Goal: Navigation & Orientation: Find specific page/section

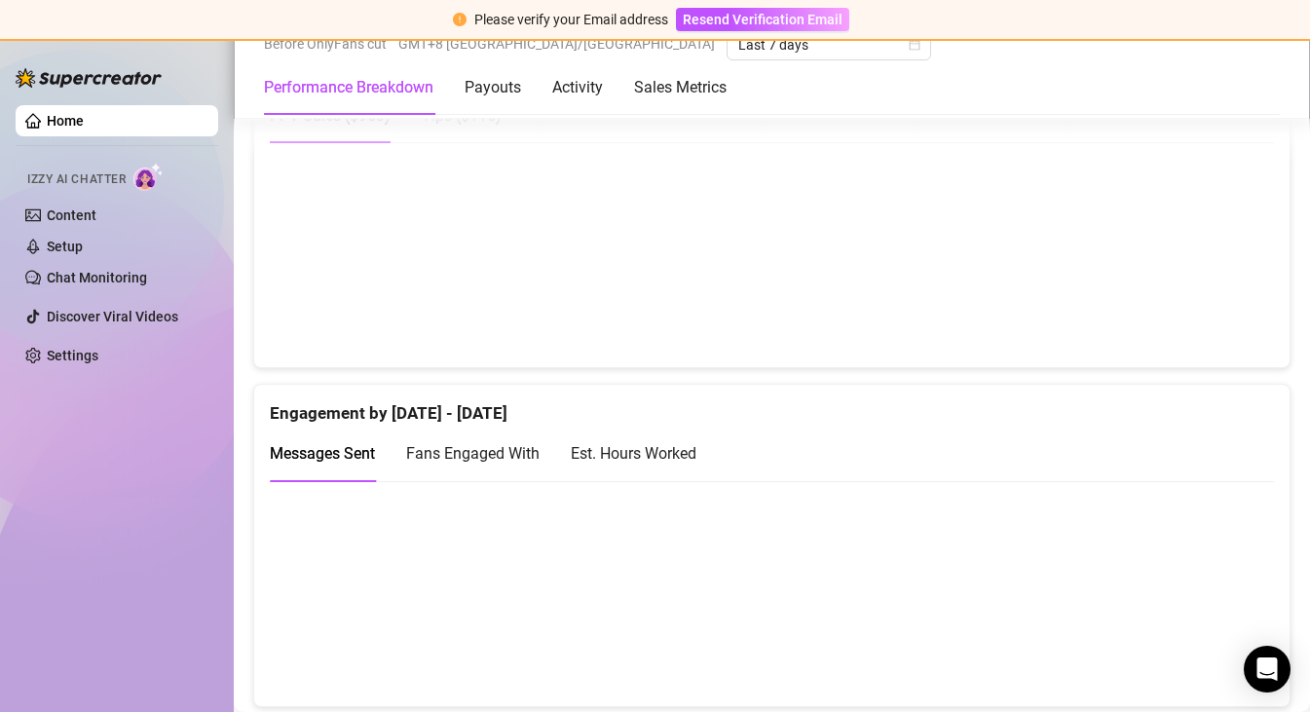
scroll to position [175, 0]
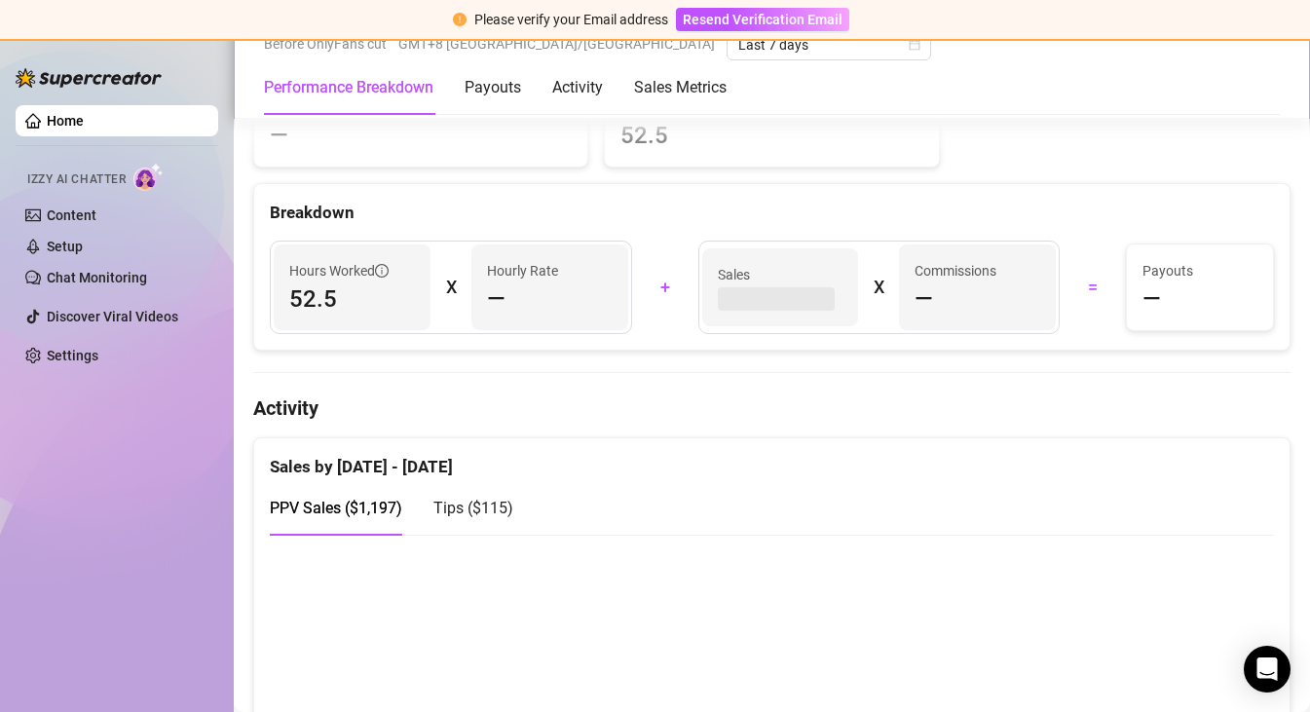
scroll to position [860, 0]
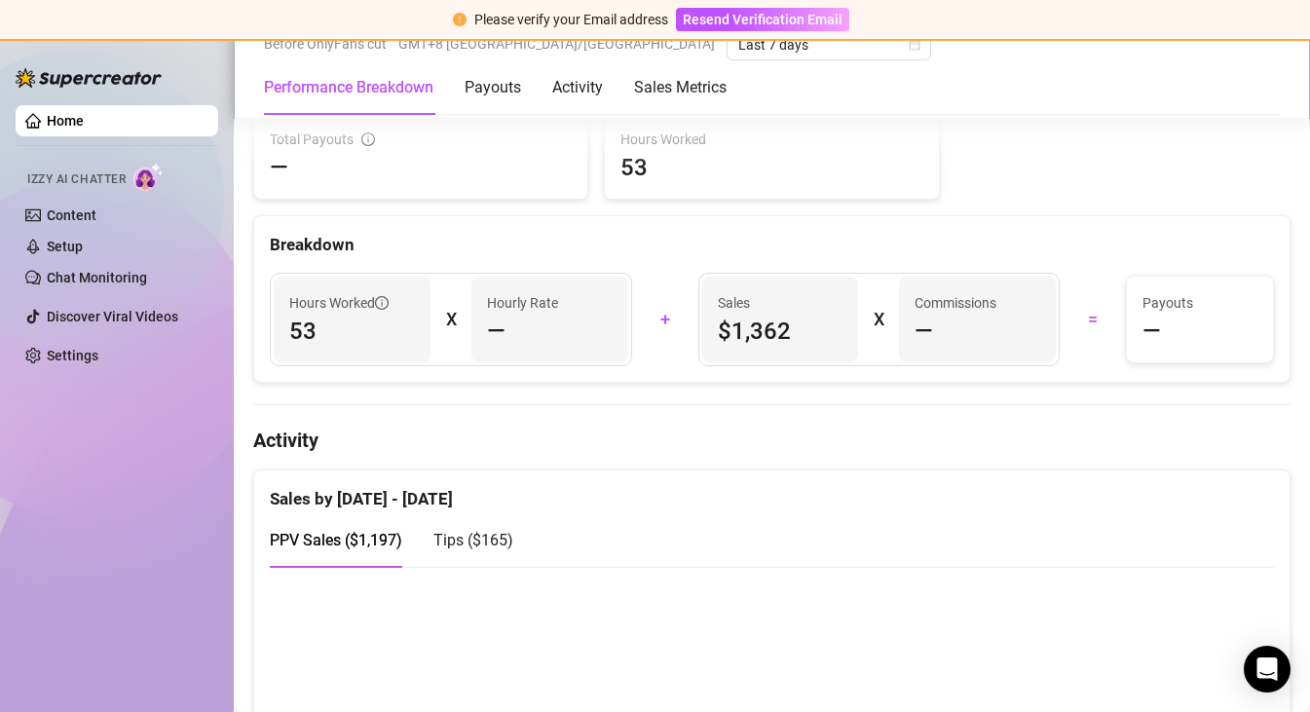
scroll to position [1035, 0]
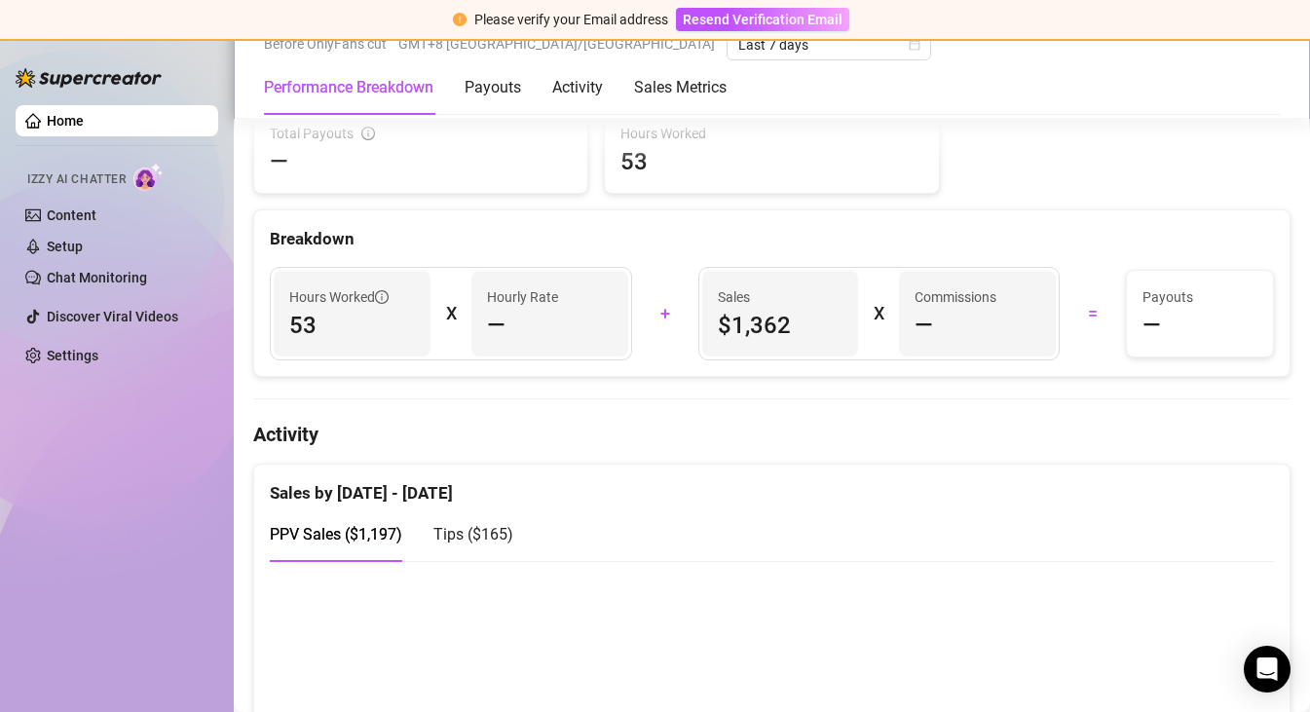
scroll to position [860, 0]
